Goal: Navigation & Orientation: Find specific page/section

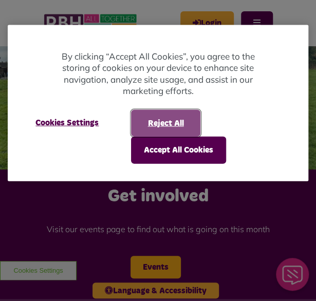
click at [153, 118] on button "Reject All" at bounding box center [165, 122] width 69 height 27
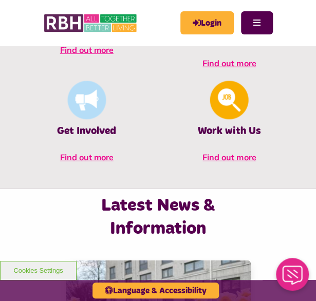
scroll to position [668, 0]
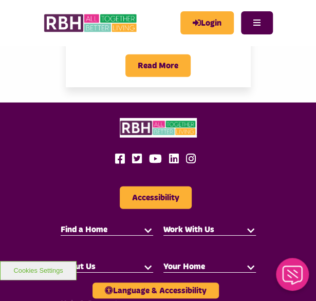
scroll to position [1832, 0]
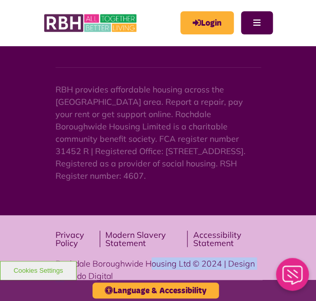
drag, startPoint x: 49, startPoint y: 251, endPoint x: 177, endPoint y: 251, distance: 127.4
click at [177, 251] on div "Privacy Policy Modern Slavery Statement Accessibility Statement Rochdale Boroug…" at bounding box center [158, 265] width 316 height 100
drag, startPoint x: 177, startPoint y: 251, endPoint x: 164, endPoint y: 250, distance: 12.3
copy div "Rochdale Boroughwide Housing"
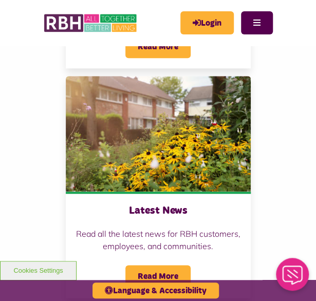
scroll to position [753, 0]
